Goal: Information Seeking & Learning: Check status

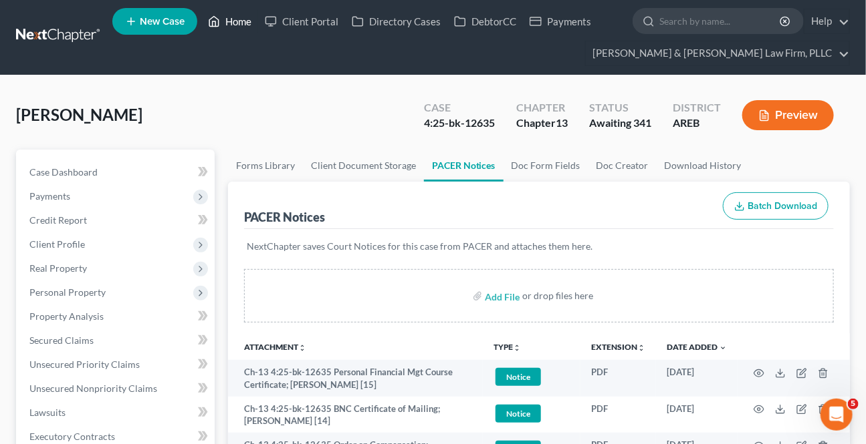
drag, startPoint x: 226, startPoint y: 16, endPoint x: 291, endPoint y: 101, distance: 106.8
click at [226, 16] on link "Home" at bounding box center [229, 21] width 57 height 24
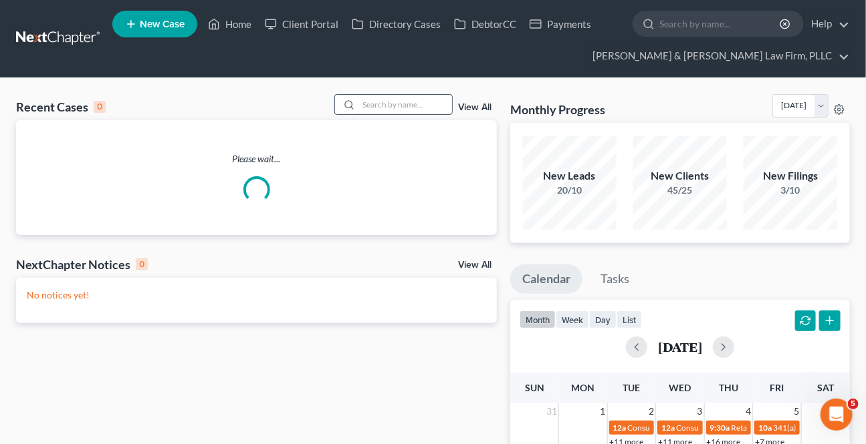
click at [366, 108] on input "search" at bounding box center [405, 104] width 94 height 19
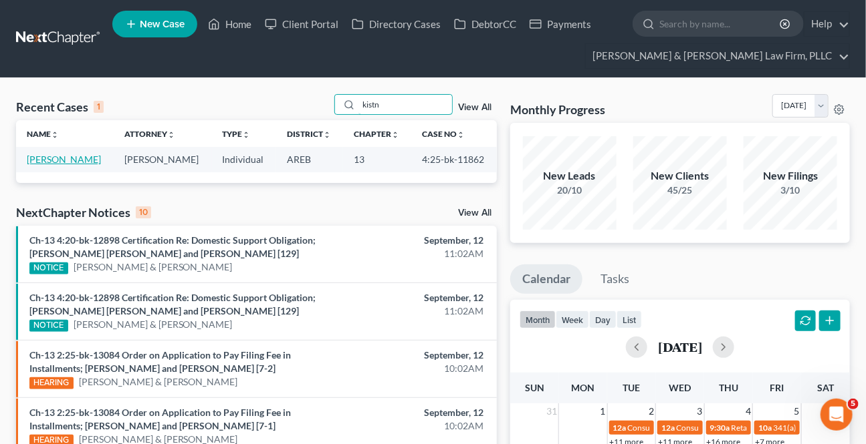
type input "kistn"
click at [74, 164] on link "[PERSON_NAME]" at bounding box center [64, 159] width 74 height 11
select select "6"
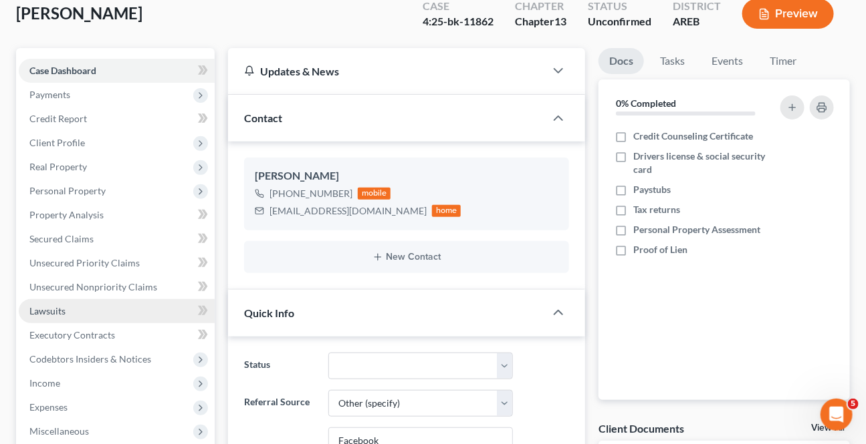
scroll to position [303, 0]
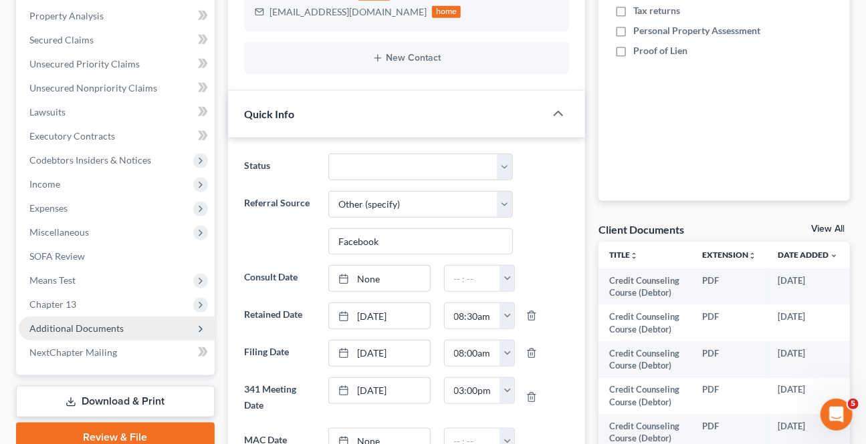
click at [106, 332] on span "Additional Documents" at bounding box center [76, 328] width 94 height 11
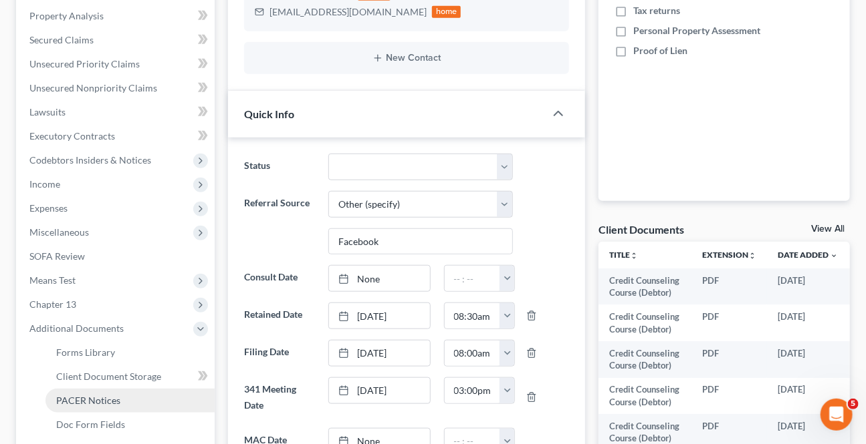
click at [94, 396] on span "PACER Notices" at bounding box center [88, 400] width 64 height 11
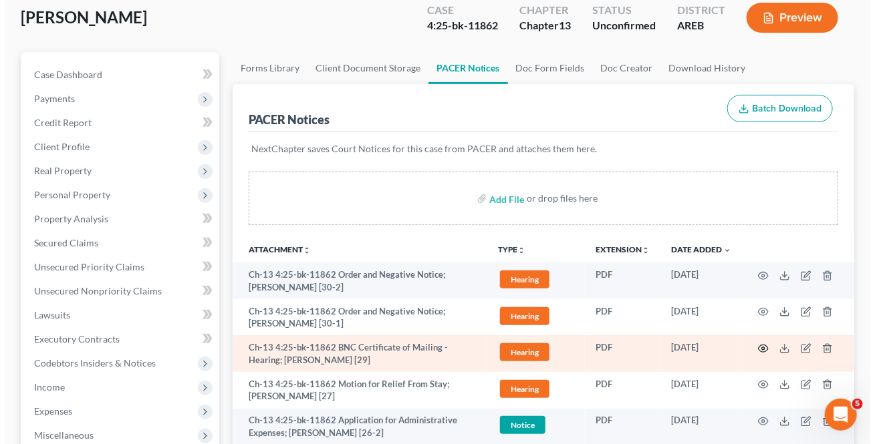
scroll to position [121, 0]
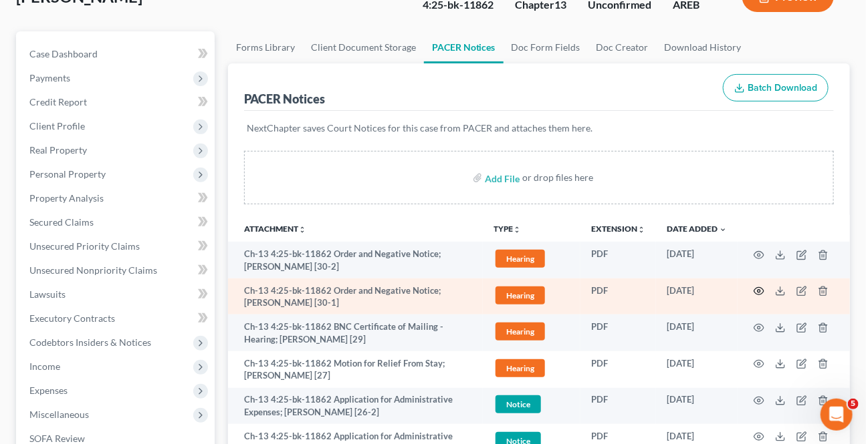
click at [761, 291] on icon "button" at bounding box center [758, 291] width 11 height 11
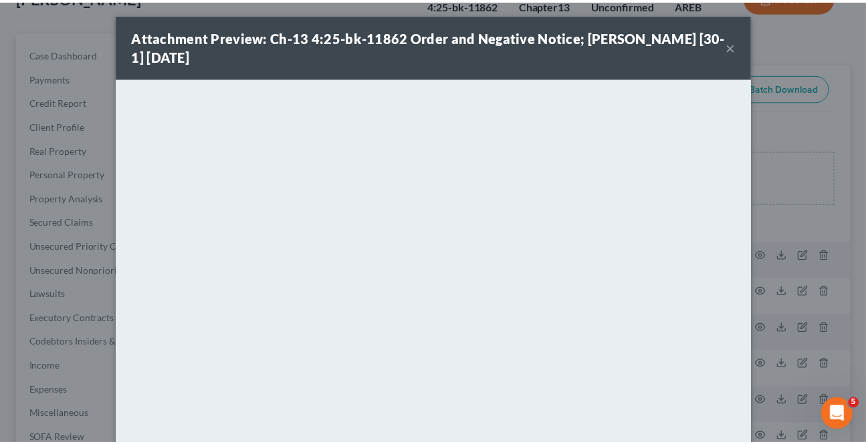
scroll to position [0, 0]
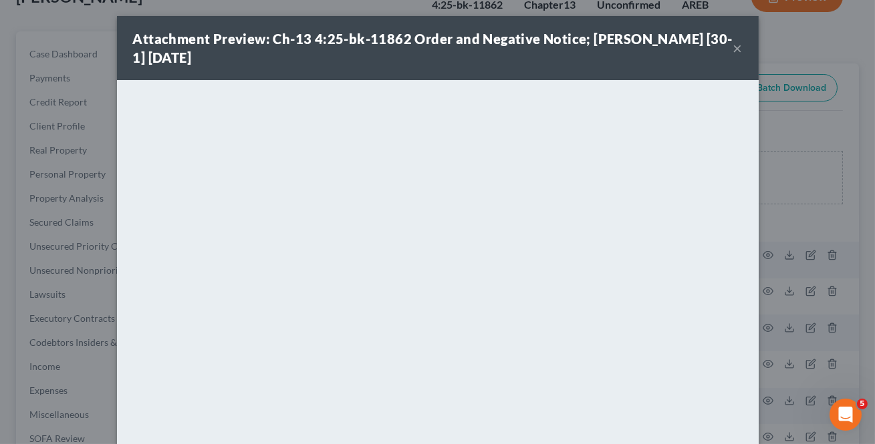
click at [737, 45] on button "×" at bounding box center [737, 48] width 9 height 16
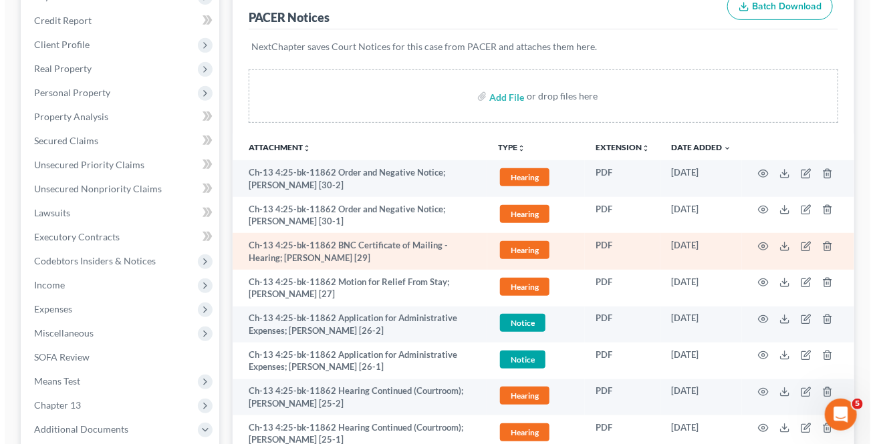
scroll to position [243, 0]
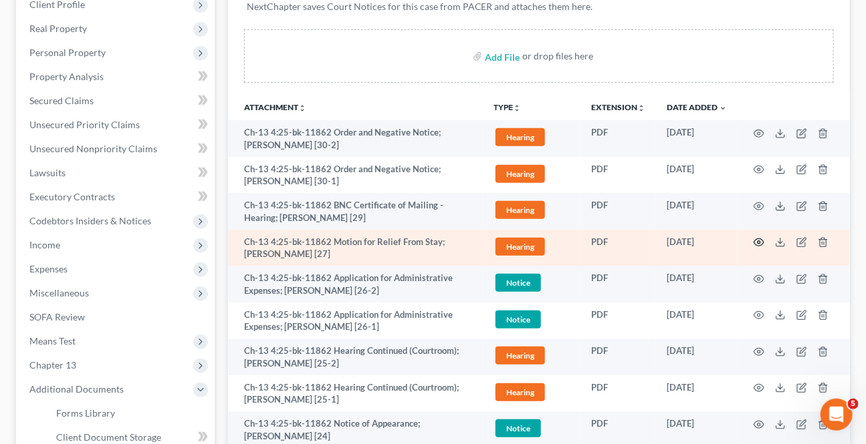
click at [761, 238] on icon "button" at bounding box center [758, 242] width 11 height 11
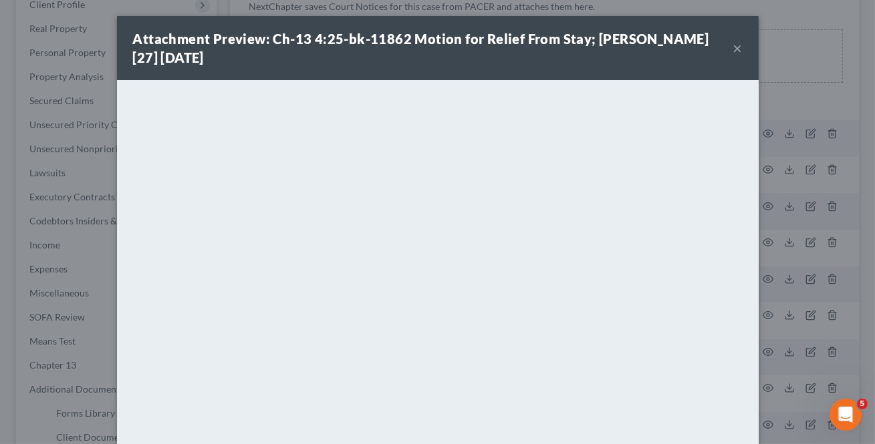
drag, startPoint x: 729, startPoint y: 47, endPoint x: 623, endPoint y: 84, distance: 112.7
click at [733, 47] on button "×" at bounding box center [737, 48] width 9 height 16
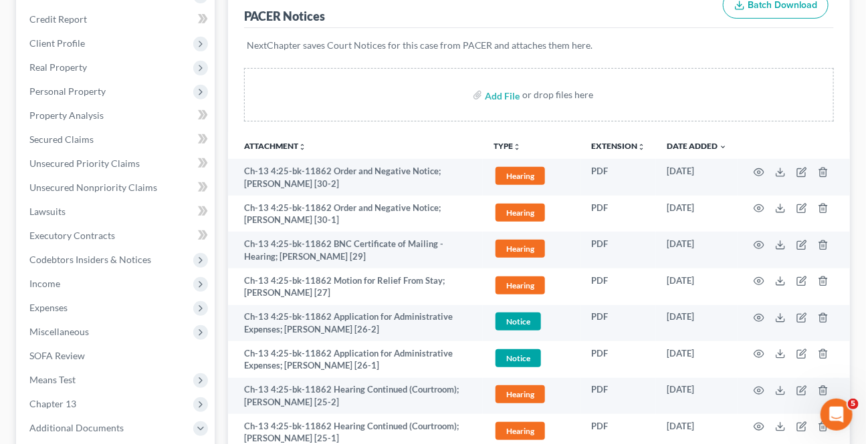
scroll to position [0, 0]
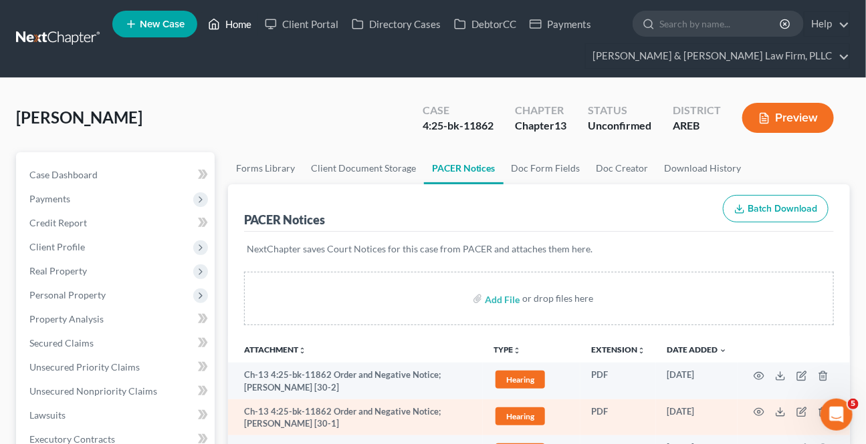
drag, startPoint x: 229, startPoint y: 24, endPoint x: 438, endPoint y: 404, distance: 433.5
click at [229, 24] on link "Home" at bounding box center [229, 24] width 57 height 24
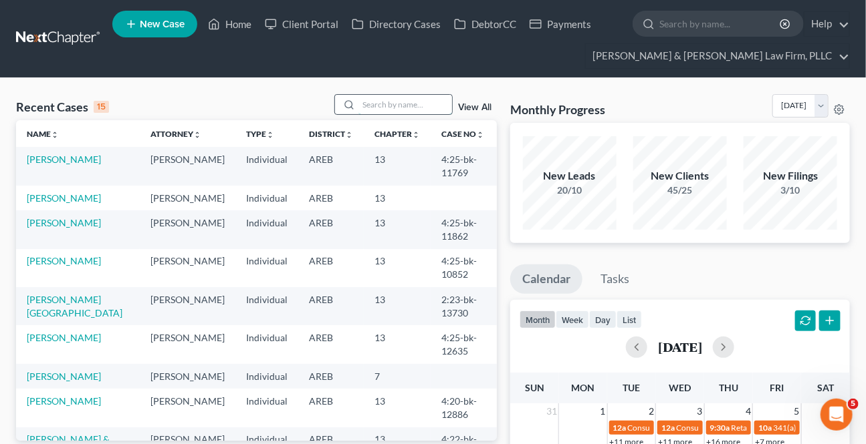
click at [382, 99] on input "search" at bounding box center [405, 104] width 94 height 19
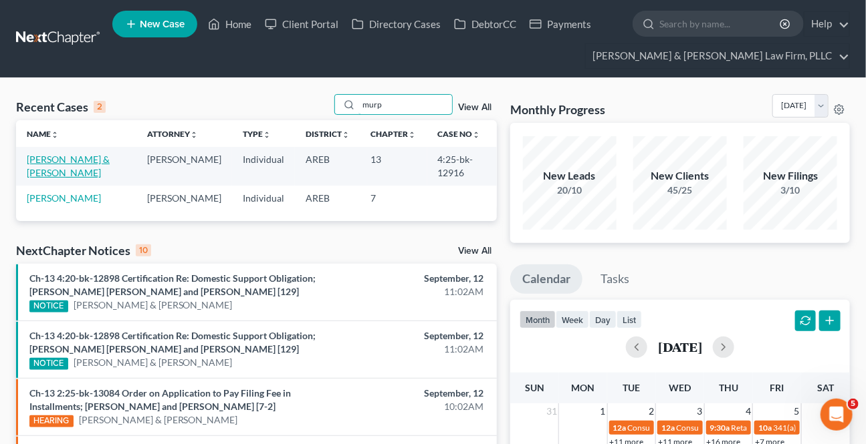
type input "murp"
click at [94, 160] on link "[PERSON_NAME] & [PERSON_NAME]" at bounding box center [68, 166] width 83 height 25
select select "0"
select select "2"
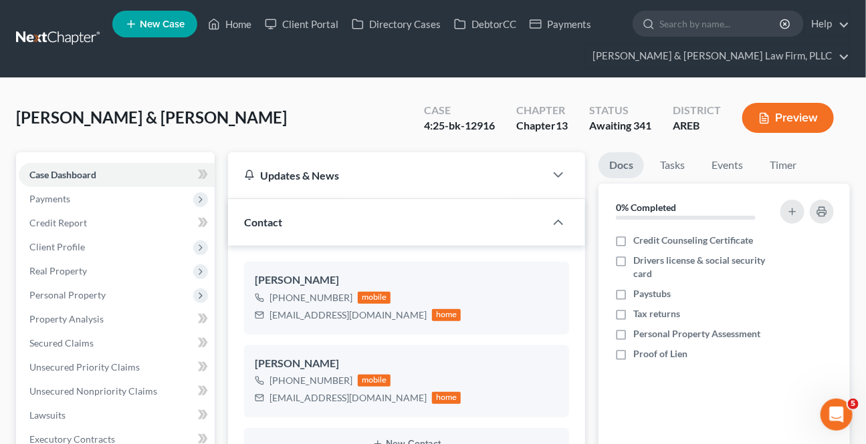
scroll to position [303, 0]
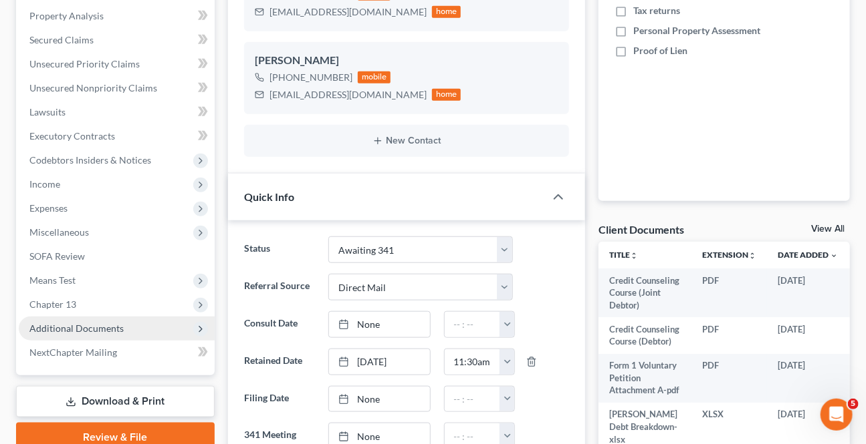
click at [111, 324] on span "Additional Documents" at bounding box center [76, 328] width 94 height 11
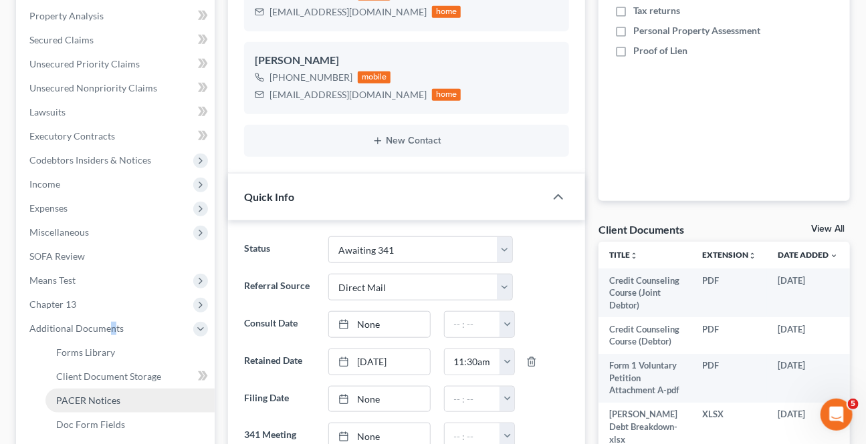
click at [86, 398] on span "PACER Notices" at bounding box center [88, 400] width 64 height 11
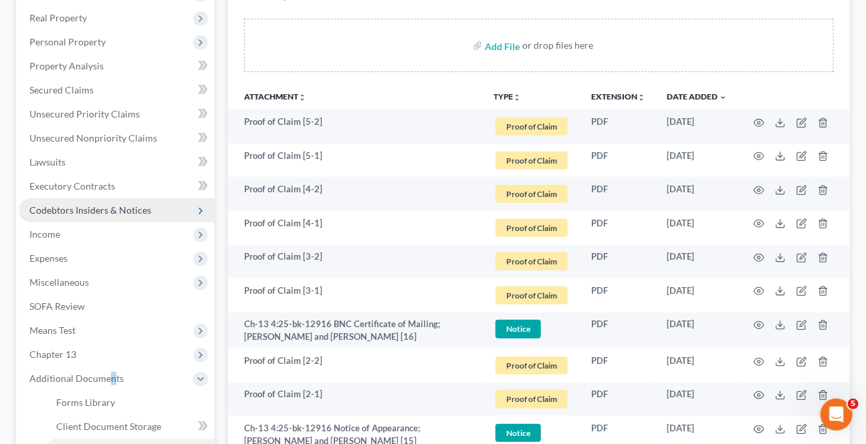
scroll to position [200, 0]
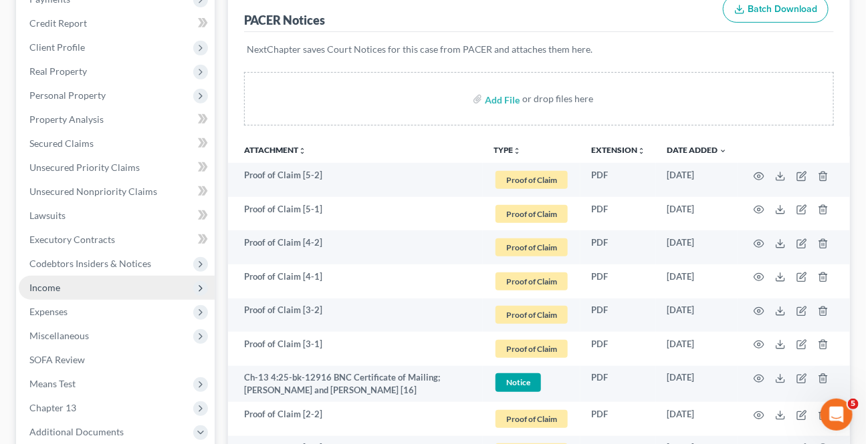
click at [59, 285] on span "Income" at bounding box center [44, 287] width 31 height 11
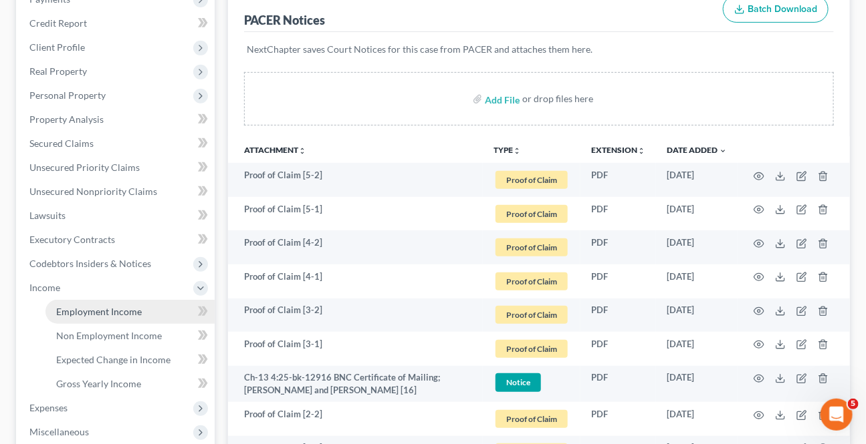
click at [86, 311] on span "Employment Income" at bounding box center [99, 311] width 86 height 11
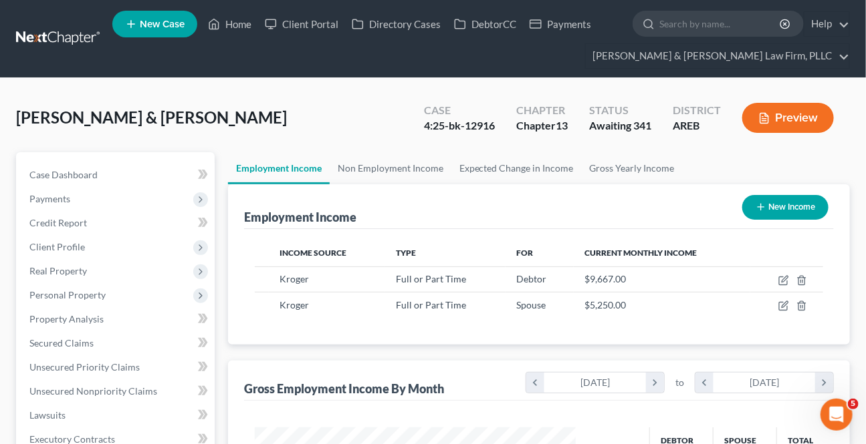
scroll to position [239, 348]
drag, startPoint x: 239, startPoint y: 31, endPoint x: 328, endPoint y: 98, distance: 111.4
click at [239, 31] on link "Home" at bounding box center [229, 24] width 57 height 24
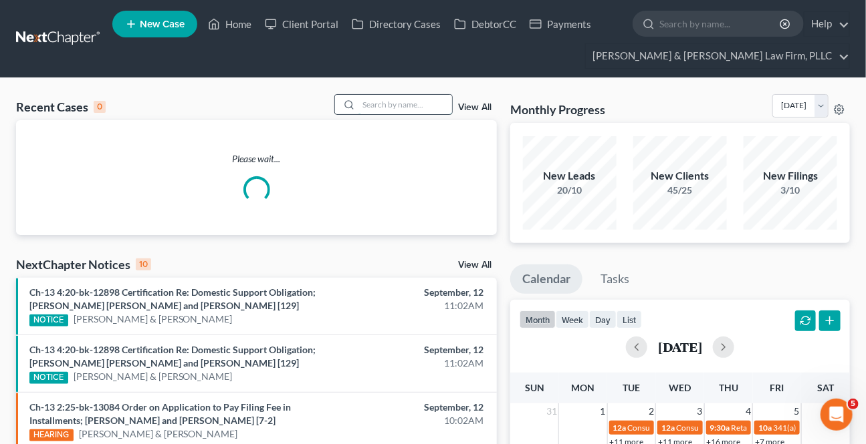
click at [378, 110] on input "search" at bounding box center [405, 104] width 94 height 19
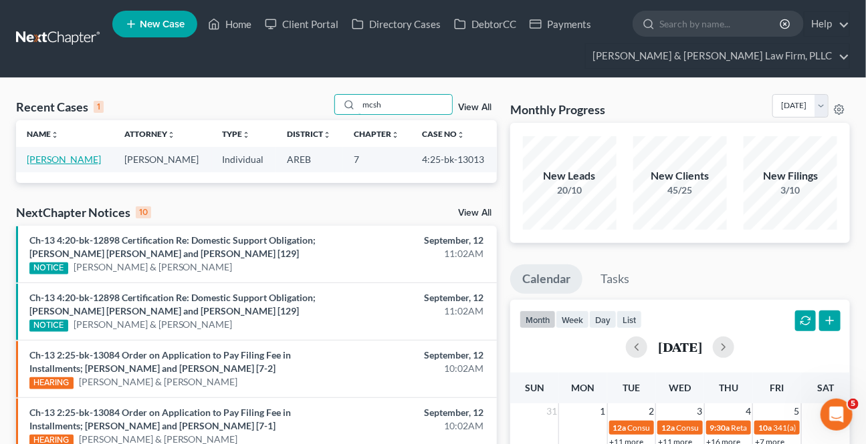
type input "mcsh"
click at [83, 156] on link "[PERSON_NAME]" at bounding box center [64, 159] width 74 height 11
select select "0"
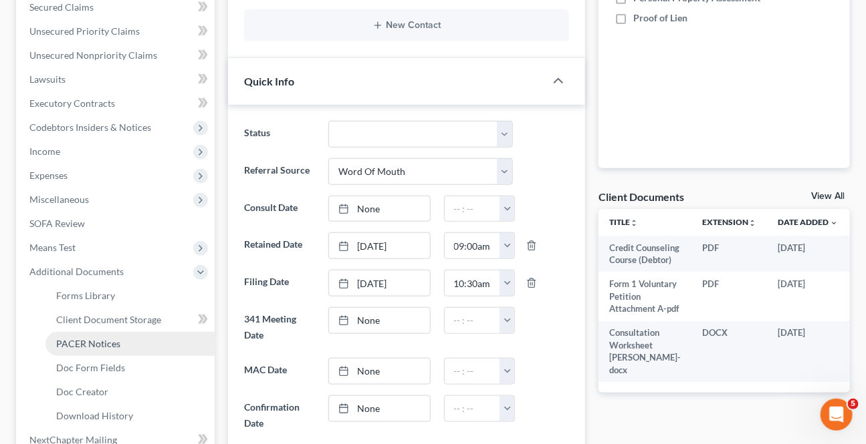
click at [103, 344] on span "PACER Notices" at bounding box center [88, 343] width 64 height 11
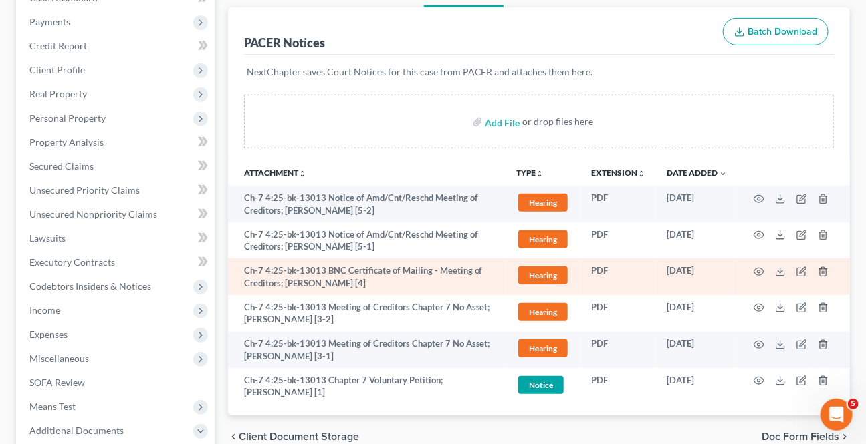
scroll to position [182, 0]
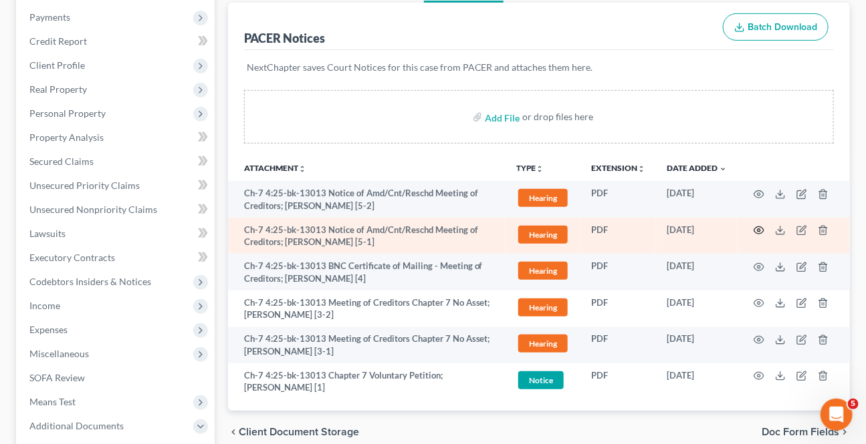
click at [761, 230] on icon "button" at bounding box center [758, 230] width 11 height 11
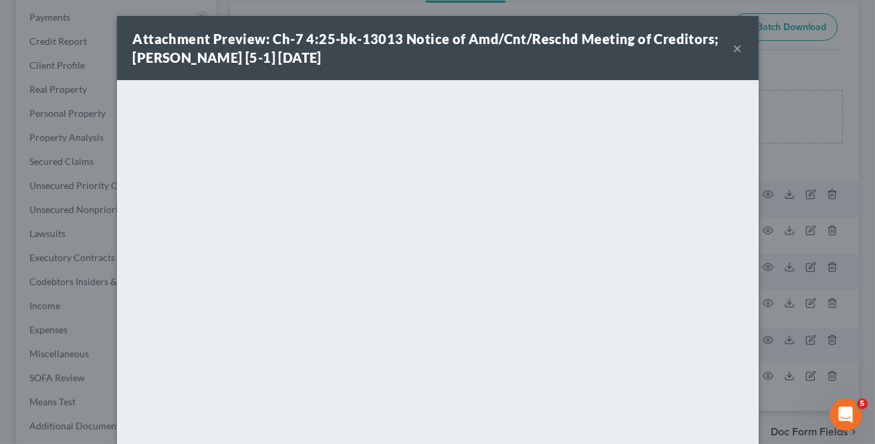
click at [727, 45] on div "Attachment Preview: Ch-7 4:25-bk-13013 Notice of Amd/Cnt/Reschd Meeting of Cred…" at bounding box center [433, 47] width 600 height 37
click at [727, 46] on div "Attachment Preview: Ch-7 4:25-bk-13013 Notice of Amd/Cnt/Reschd Meeting of Cred…" at bounding box center [433, 47] width 600 height 37
click at [733, 49] on button "×" at bounding box center [737, 48] width 9 height 16
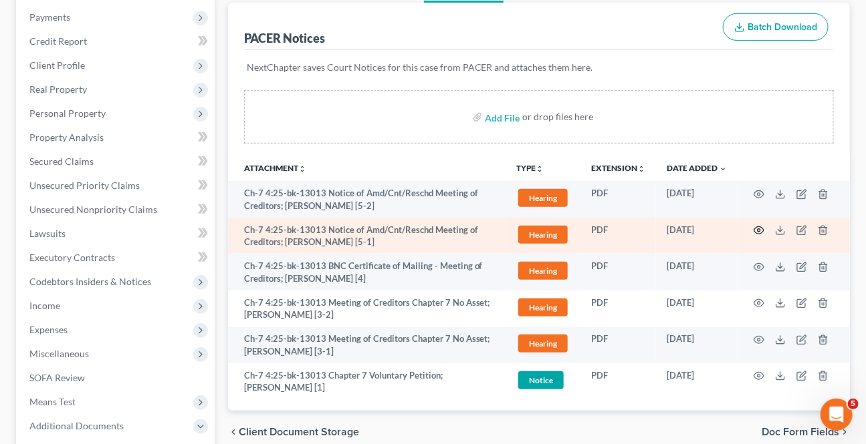
click at [758, 227] on icon "button" at bounding box center [759, 230] width 10 height 7
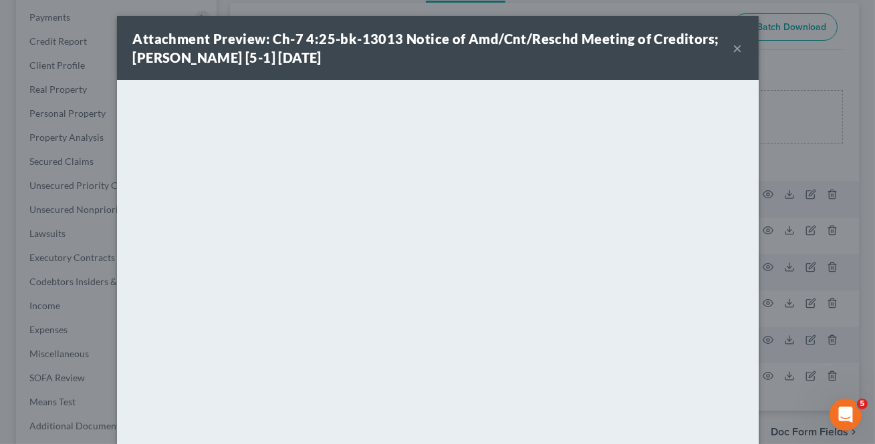
click at [735, 50] on button "×" at bounding box center [737, 48] width 9 height 16
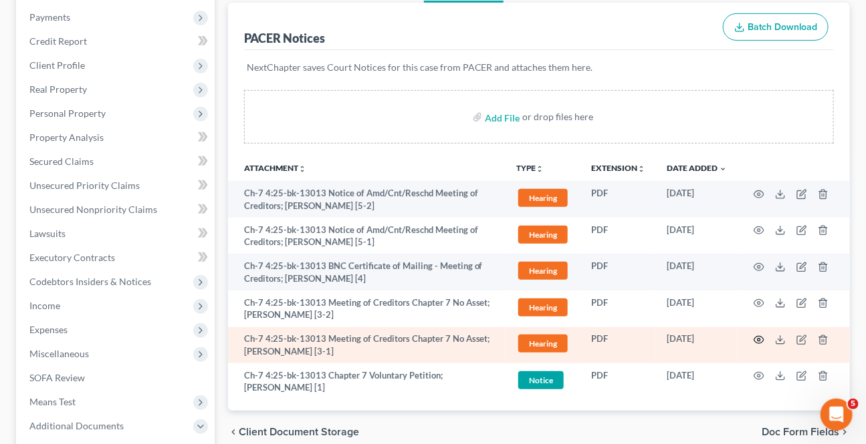
click at [759, 340] on icon "button" at bounding box center [758, 340] width 11 height 11
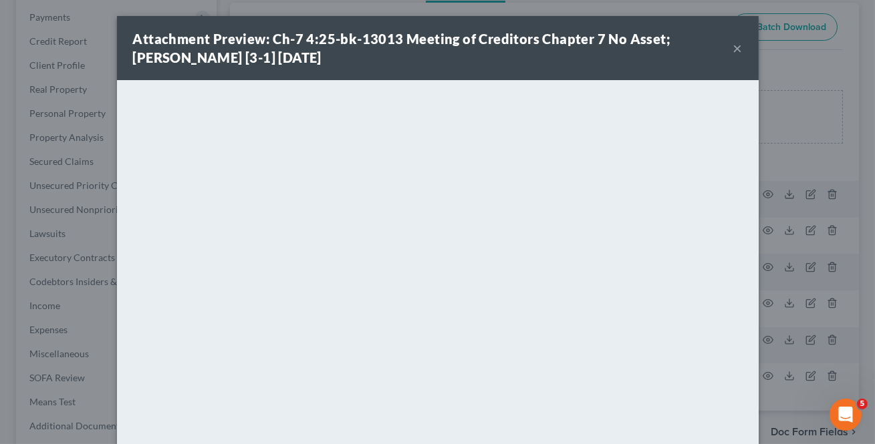
click at [733, 51] on button "×" at bounding box center [737, 48] width 9 height 16
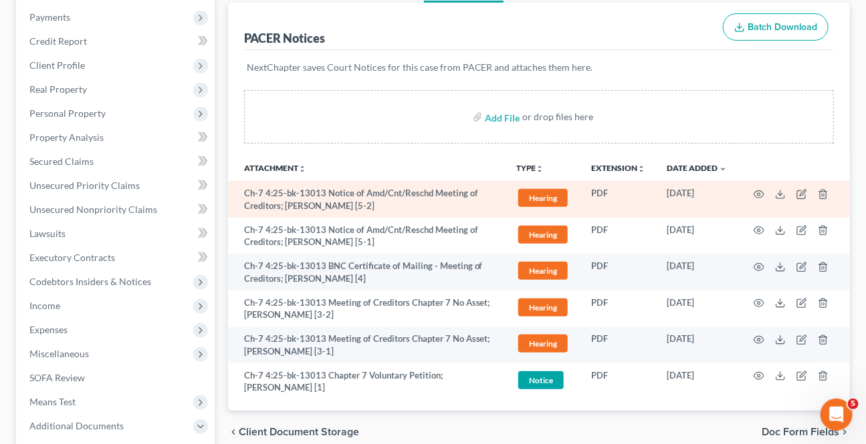
scroll to position [121, 0]
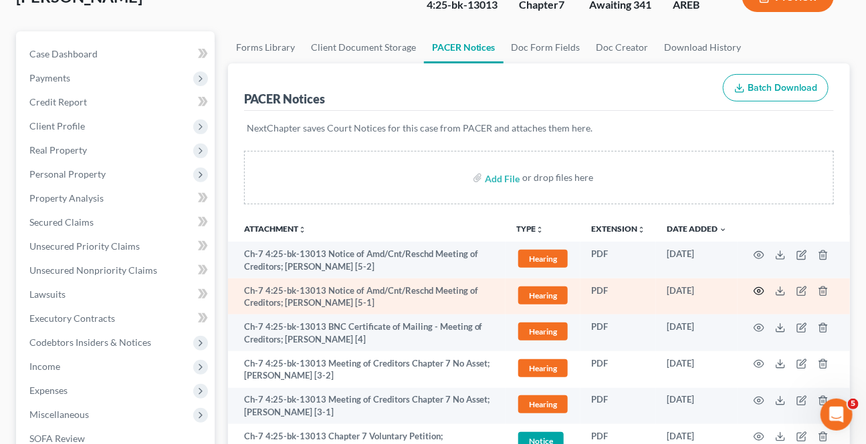
click at [758, 286] on icon "button" at bounding box center [758, 291] width 11 height 11
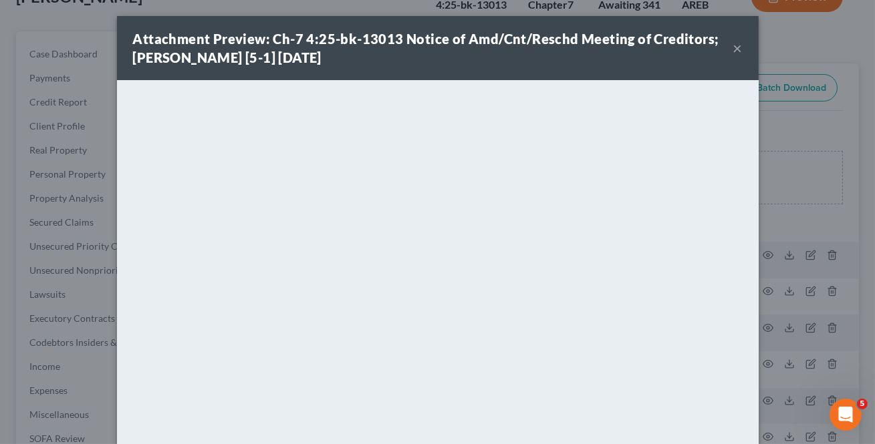
drag, startPoint x: 737, startPoint y: 47, endPoint x: 668, endPoint y: 63, distance: 71.5
click at [737, 47] on button "×" at bounding box center [737, 48] width 9 height 16
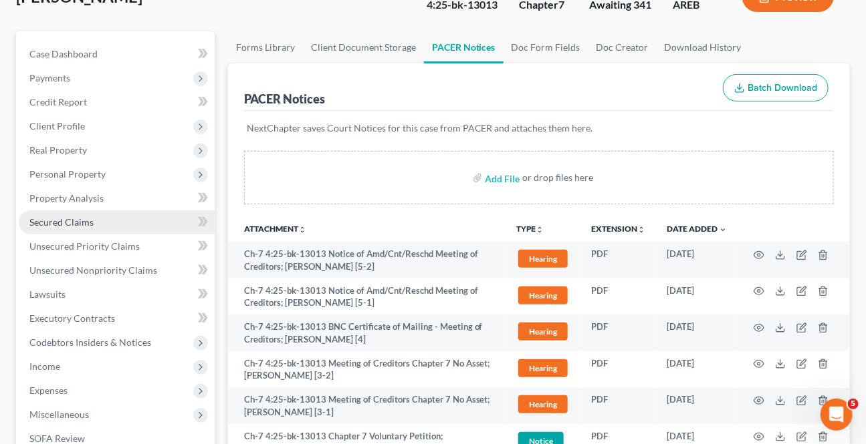
click at [61, 217] on span "Secured Claims" at bounding box center [61, 222] width 64 height 11
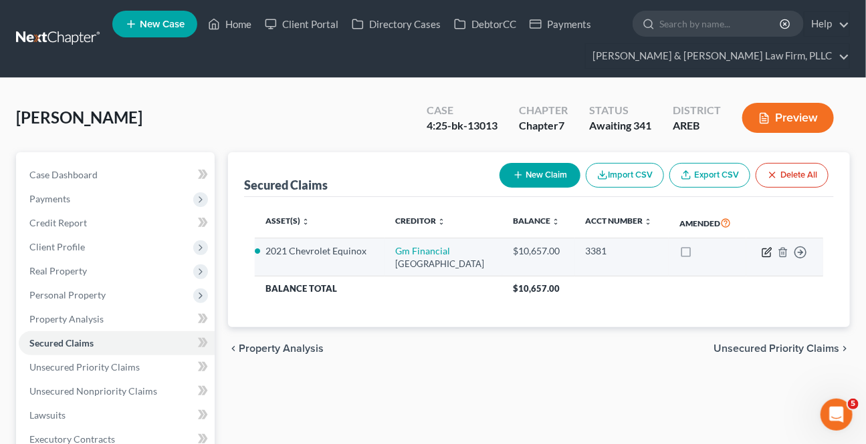
click at [767, 258] on icon "button" at bounding box center [766, 252] width 11 height 11
select select "45"
select select "6"
select select "2"
select select "0"
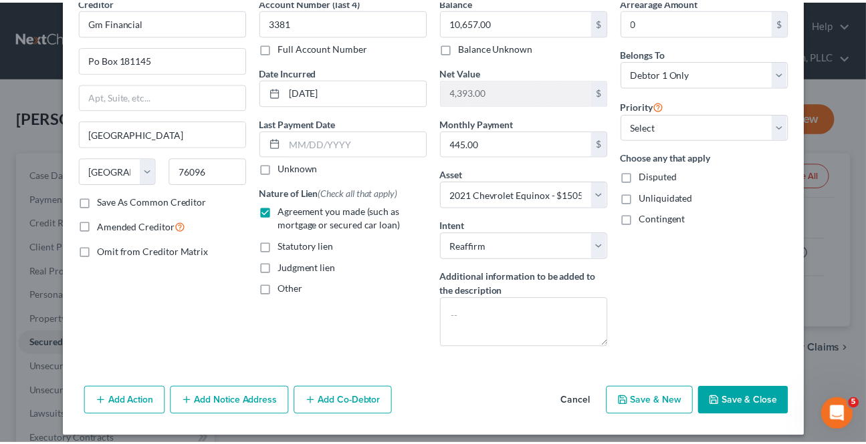
scroll to position [74, 0]
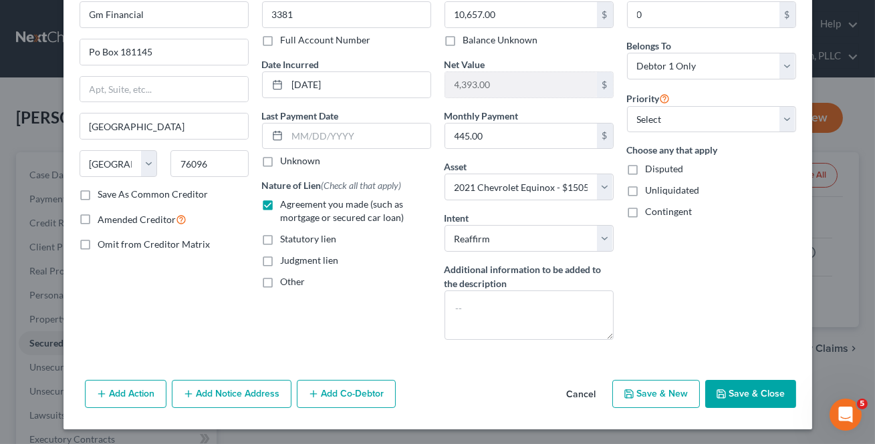
click at [580, 398] on button "Cancel" at bounding box center [581, 395] width 51 height 27
